Goal: Information Seeking & Learning: Find specific fact

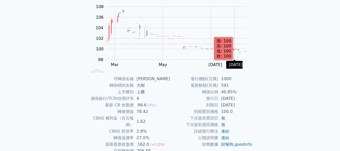
scroll to position [76, 0]
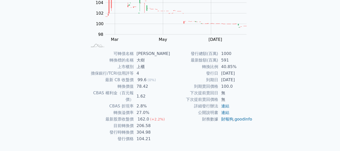
click at [49, 45] on div "可轉債列表 財務數據 可轉債列表 財務數據 登入／註冊 登入／註冊 可轉債列表 › 64692 [PERSON_NAME] 64692 大樹二 可轉債詳細資訊…" at bounding box center [170, 44] width 340 height 240
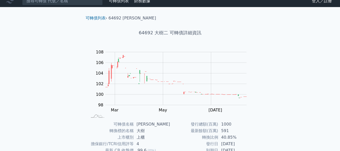
scroll to position [0, 0]
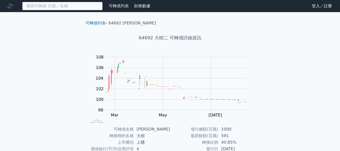
click at [60, 6] on input at bounding box center [62, 6] width 81 height 9
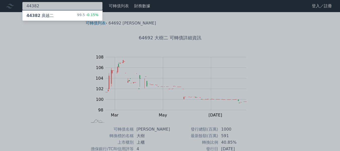
type input "44382"
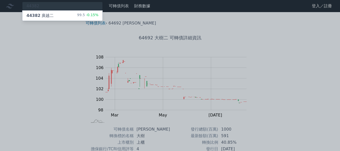
click at [44, 15] on div "44382 [PERSON_NAME]" at bounding box center [39, 16] width 27 height 6
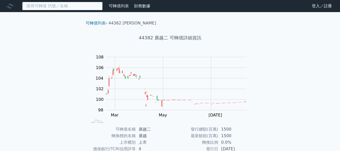
click at [48, 8] on input at bounding box center [62, 6] width 81 height 9
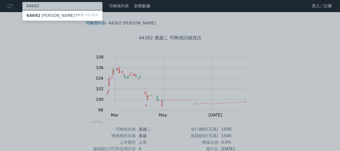
type input "64692"
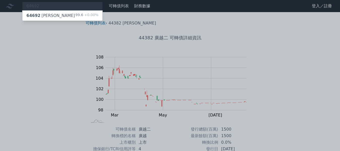
click at [52, 15] on div "64692 大樹二 99.6 +0.00%" at bounding box center [62, 16] width 80 height 10
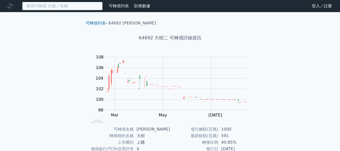
click at [63, 6] on input at bounding box center [62, 6] width 81 height 9
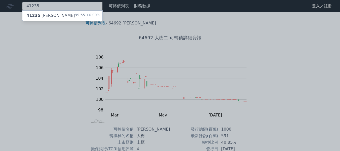
type input "41235"
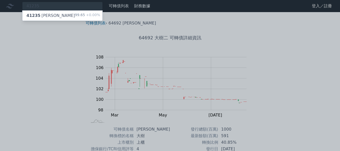
click at [48, 15] on div "41235 [PERSON_NAME]" at bounding box center [50, 16] width 49 height 6
